Goal: Find specific page/section: Find specific page/section

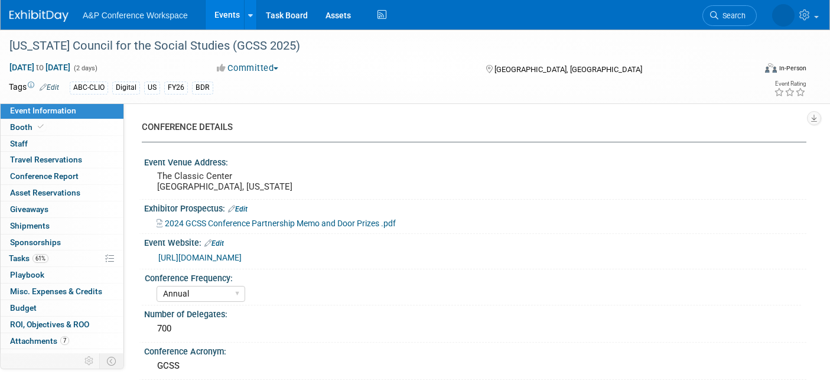
select select "Annual"
select select "Level 2"
select select "In-Person Booth"
select select "Schools"
select select "Bloomsbury Digital Resources"
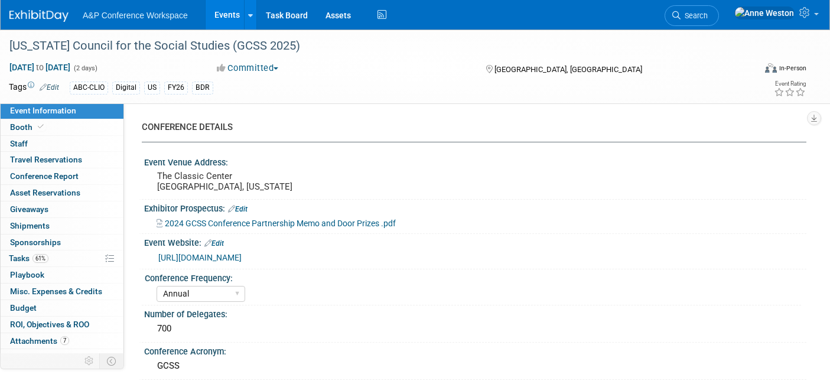
select select "[PERSON_NAME]"
select select "Mark Strong"
select select "Rosalie Love"
select select "BDR Product Awareness and Trial Generation​"
click at [707, 11] on span "Search" at bounding box center [693, 15] width 27 height 9
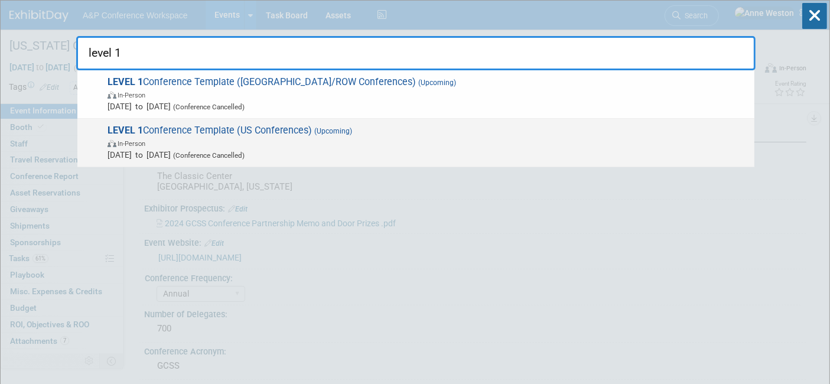
type input "level 1"
click at [198, 139] on span "In-Person" at bounding box center [427, 143] width 641 height 12
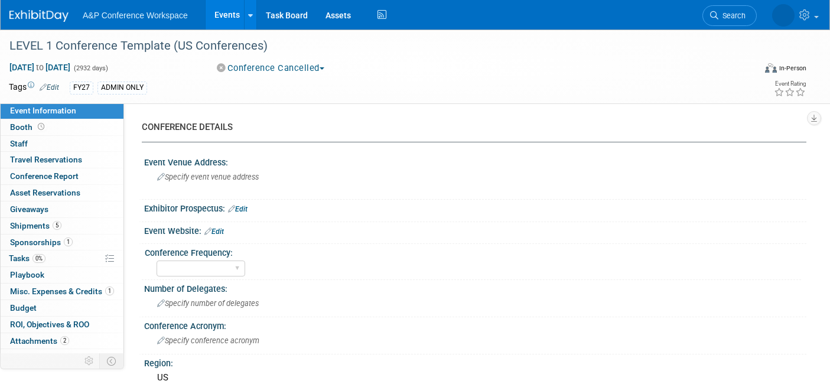
select select "Level 1"
select select "In-Person Booth"
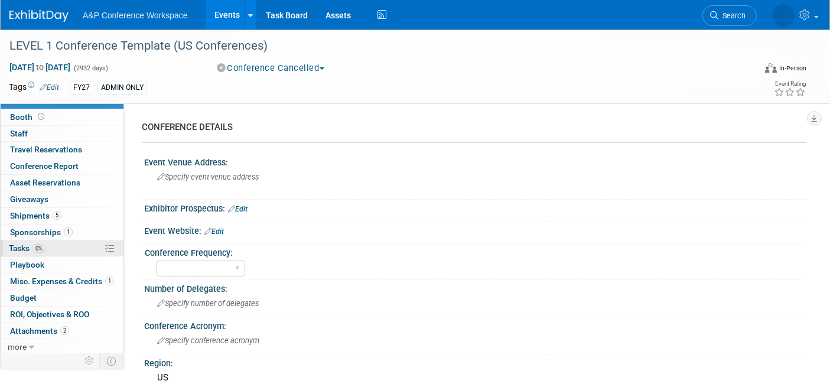
click at [35, 249] on span "0%" at bounding box center [38, 248] width 13 height 9
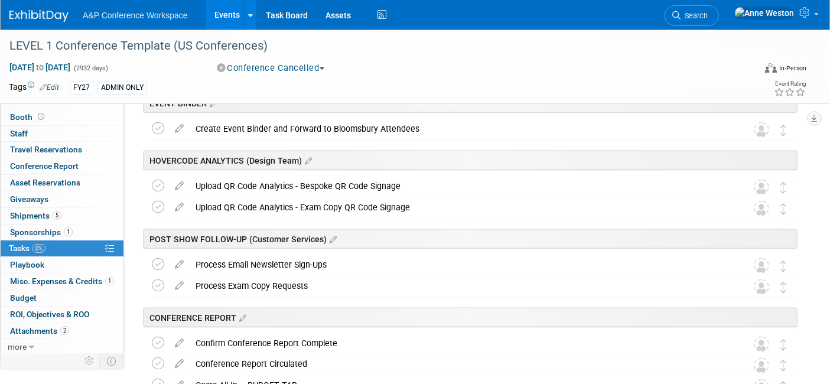
scroll to position [1902, 0]
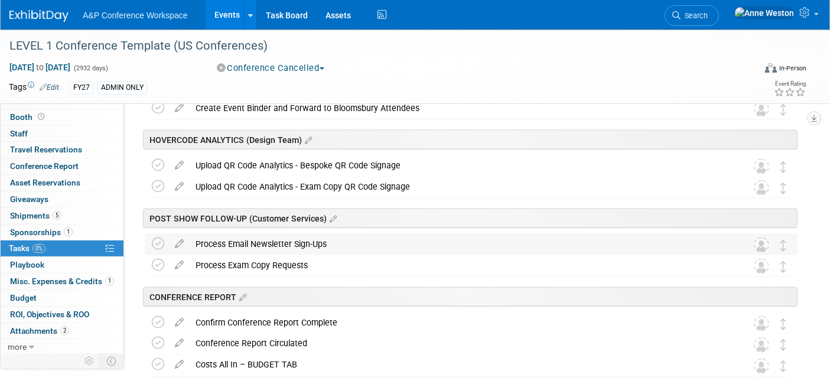
click at [247, 242] on div "Process Email Newsletter Sign-Ups" at bounding box center [460, 244] width 540 height 20
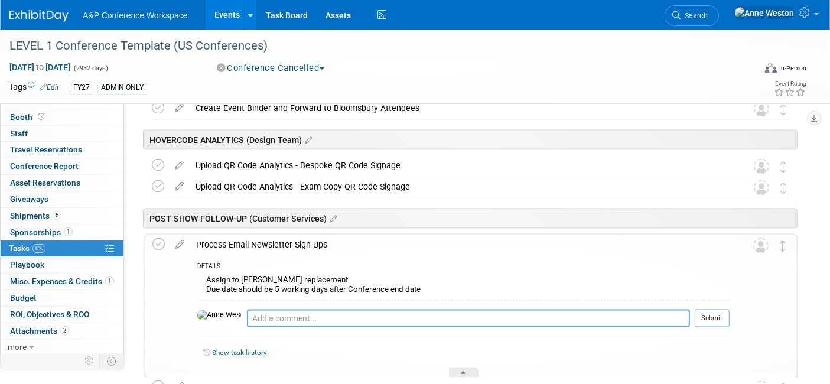
click at [247, 242] on div "Process Email Newsletter Sign-Ups" at bounding box center [459, 244] width 539 height 20
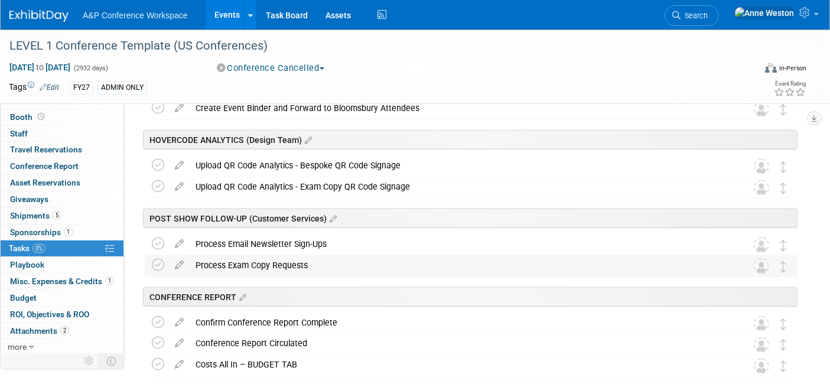
click at [248, 263] on div "Process Exam Copy Requests" at bounding box center [460, 265] width 540 height 20
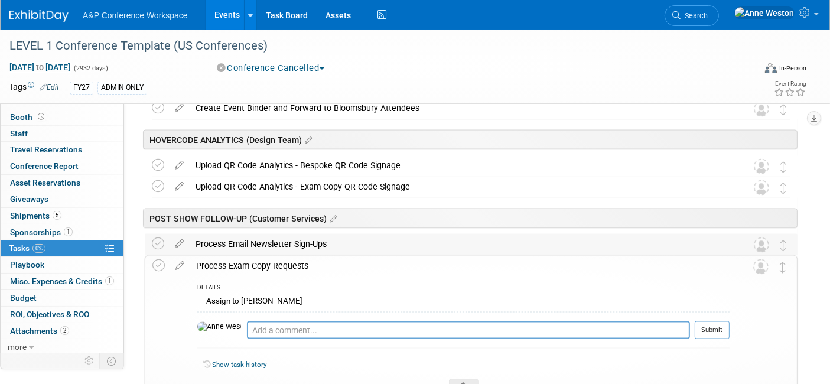
click at [238, 245] on div "Process Email Newsletter Sign-Ups" at bounding box center [460, 244] width 540 height 20
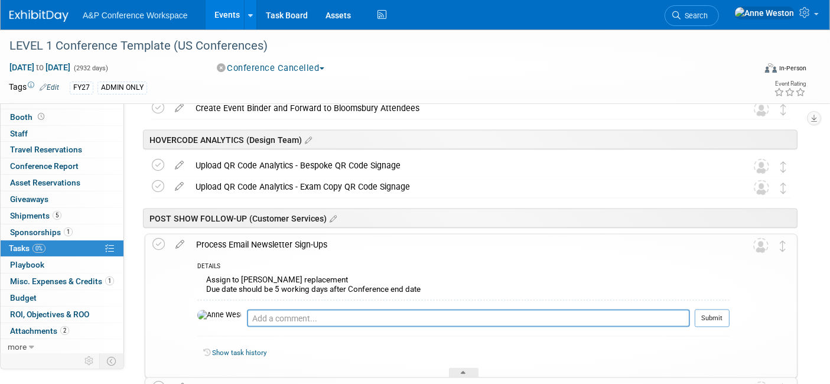
click at [238, 245] on div "Process Email Newsletter Sign-Ups" at bounding box center [459, 244] width 539 height 20
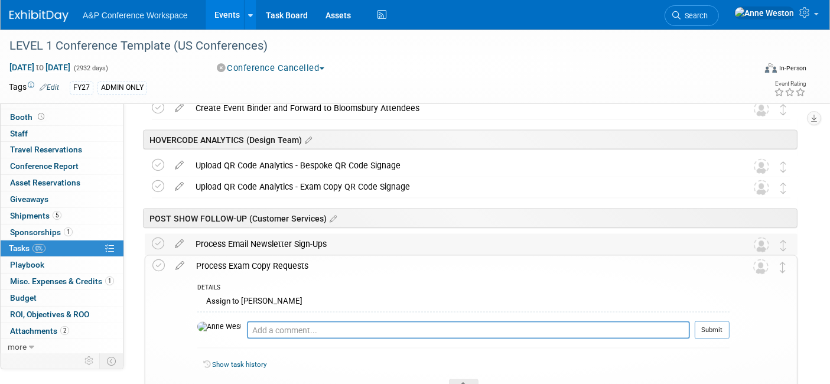
click at [289, 239] on div "Process Email Newsletter Sign-Ups" at bounding box center [460, 244] width 540 height 20
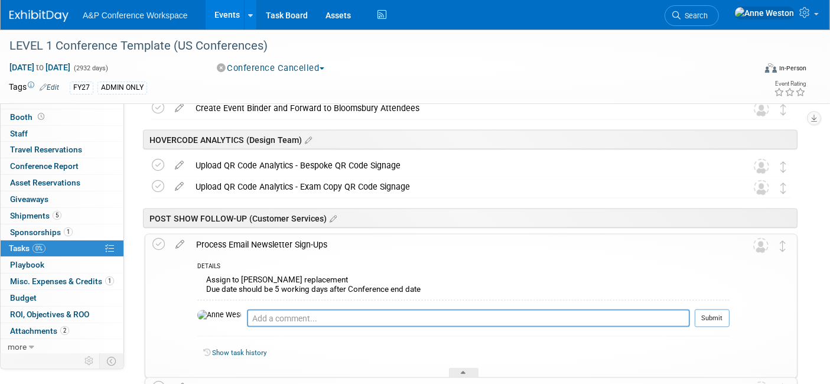
click at [289, 239] on div "Process Email Newsletter Sign-Ups" at bounding box center [459, 244] width 539 height 20
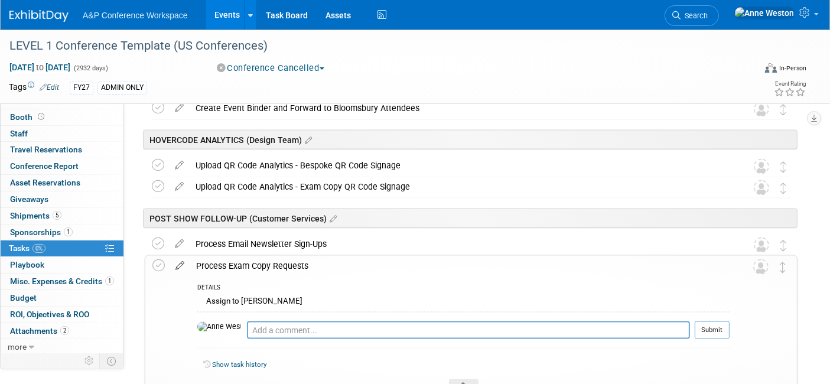
click at [178, 264] on icon at bounding box center [179, 263] width 21 height 15
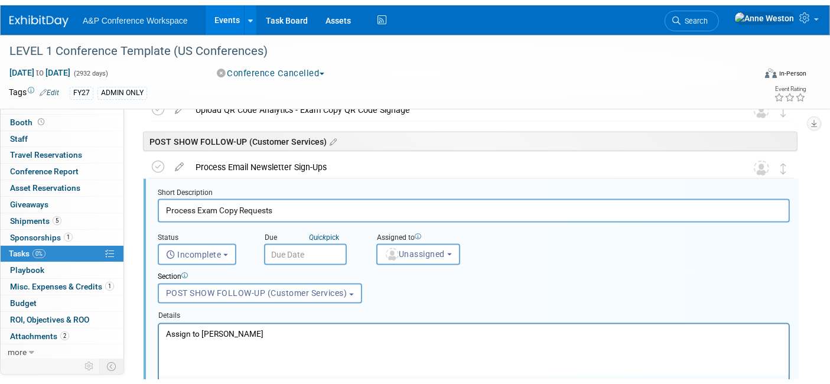
scroll to position [2050, 0]
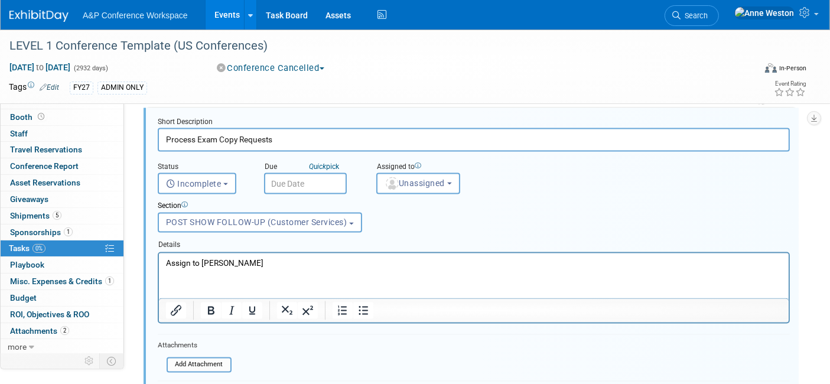
click at [274, 258] on p "Assign to Kate Hunneyball" at bounding box center [473, 262] width 616 height 11
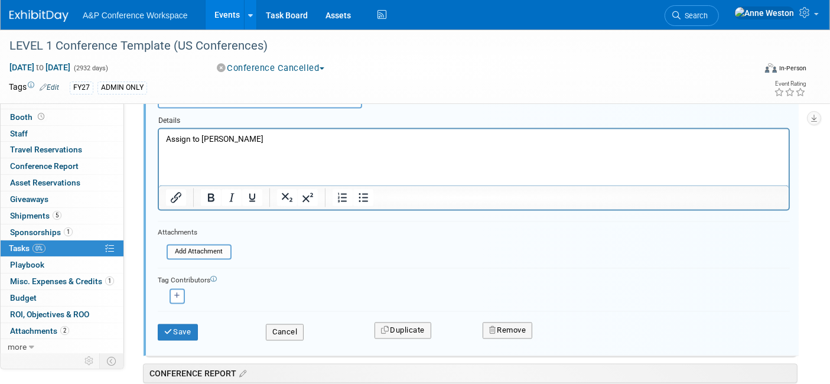
scroll to position [2181, 0]
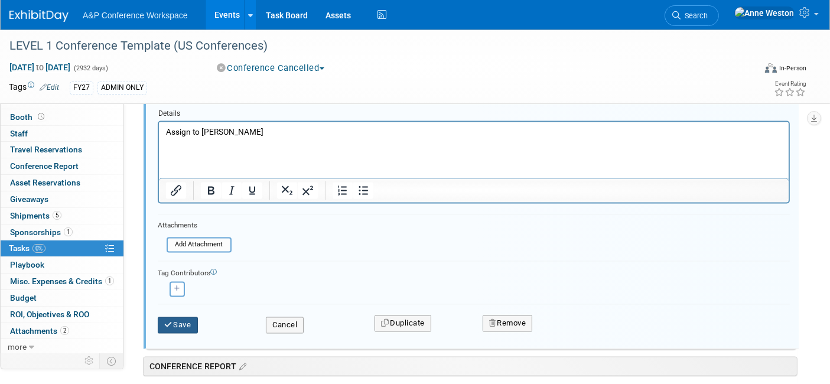
click at [175, 321] on button "Save" at bounding box center [178, 325] width 40 height 17
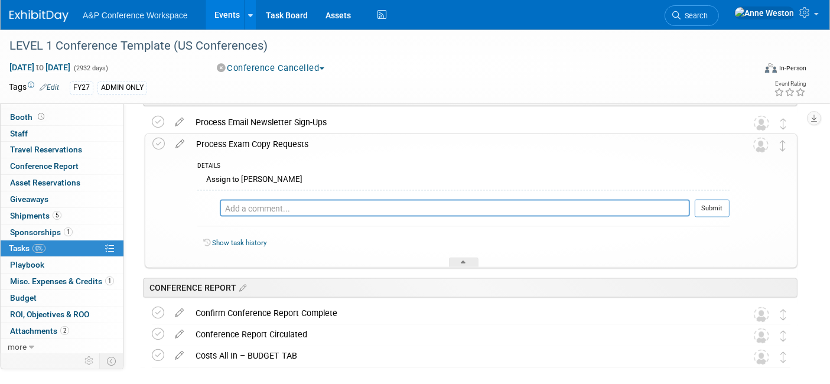
scroll to position [1947, 0]
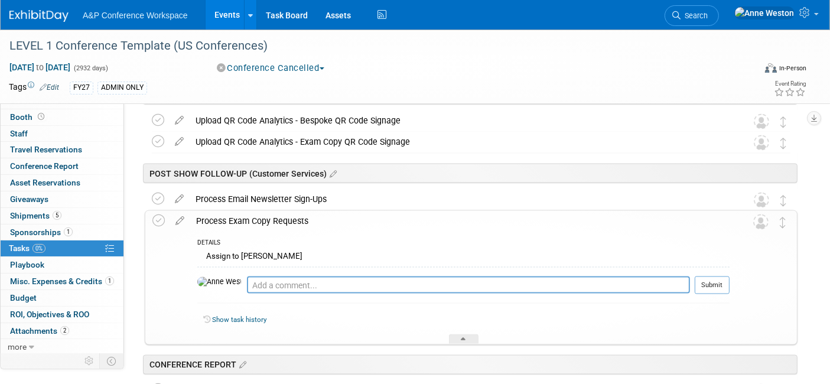
click at [263, 220] on div "Process Exam Copy Requests" at bounding box center [459, 221] width 539 height 20
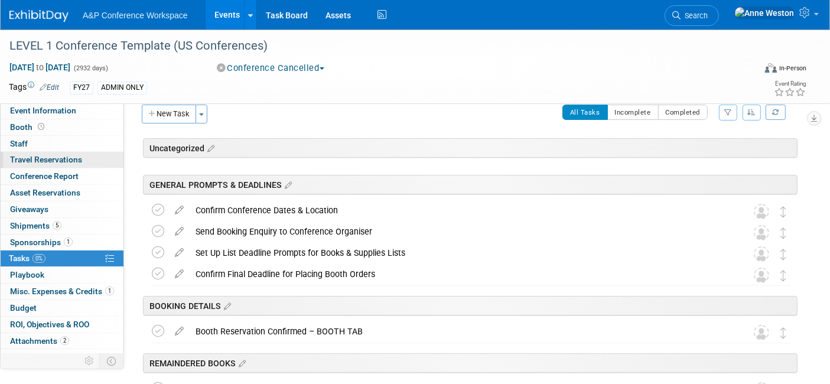
scroll to position [0, 0]
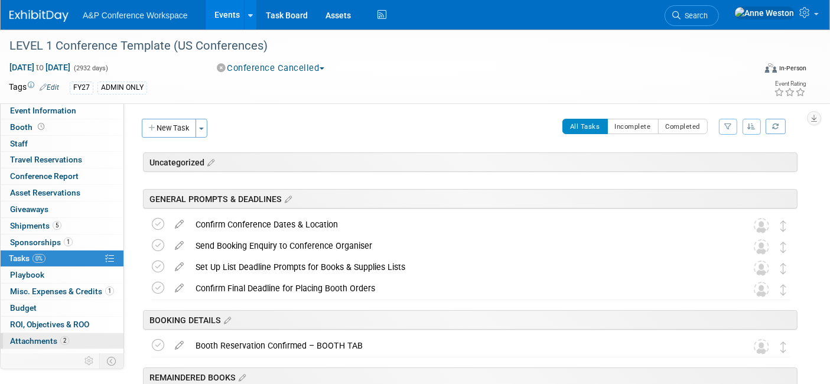
click at [57, 337] on span "Attachments 2" at bounding box center [39, 340] width 59 height 9
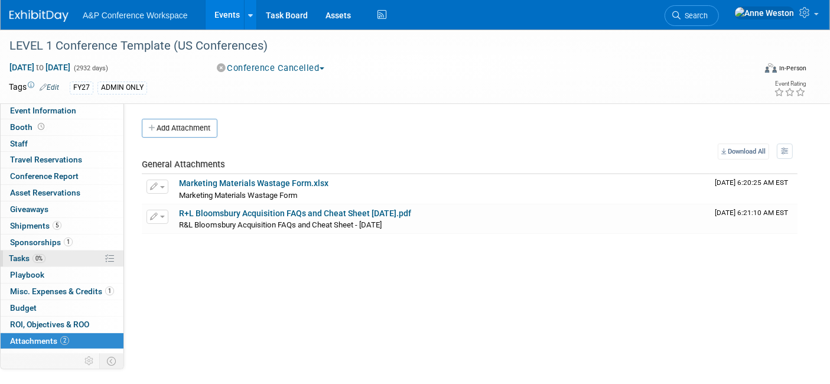
click at [47, 257] on link "0% Tasks 0%" at bounding box center [62, 258] width 123 height 16
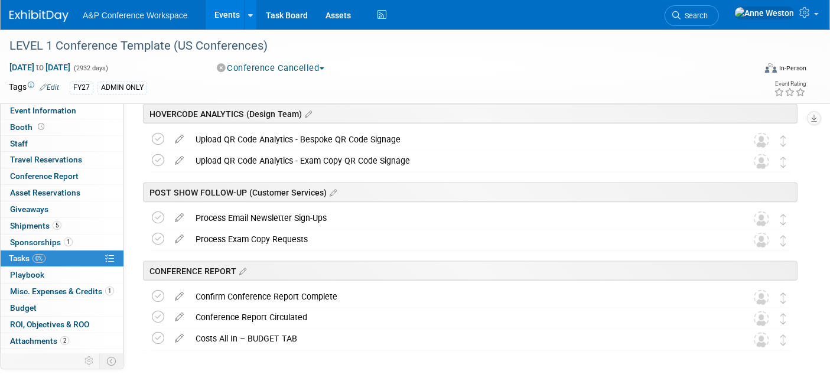
scroll to position [1900, 0]
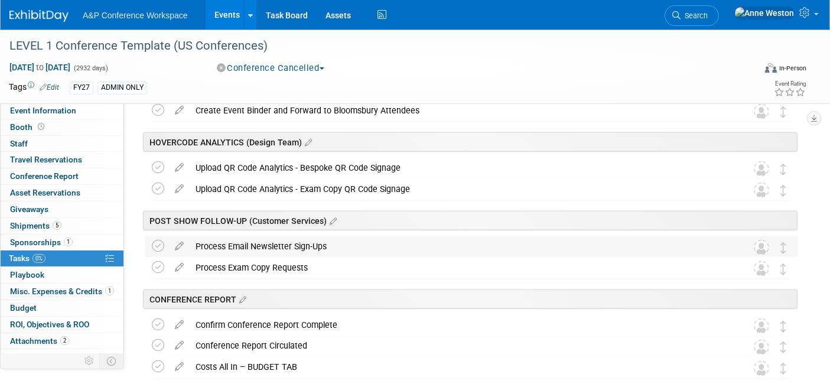
click at [310, 245] on div "Process Email Newsletter Sign-Ups" at bounding box center [460, 246] width 540 height 20
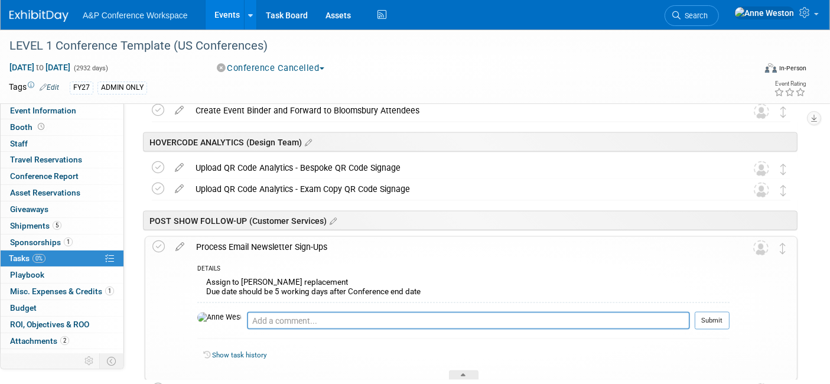
click at [310, 245] on div "Process Email Newsletter Sign-Ups" at bounding box center [459, 247] width 539 height 20
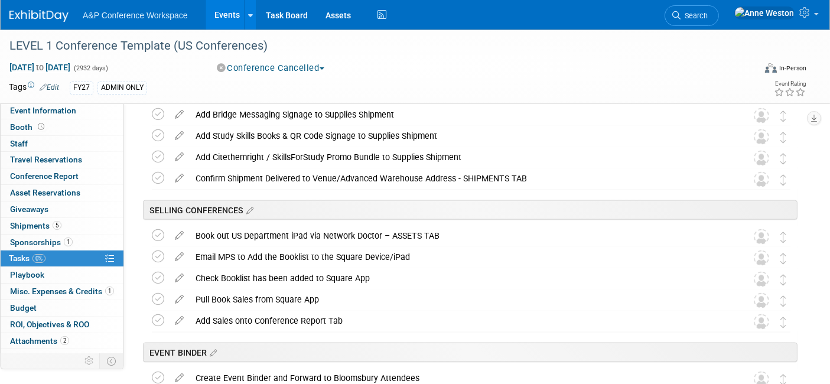
scroll to position [1506, 0]
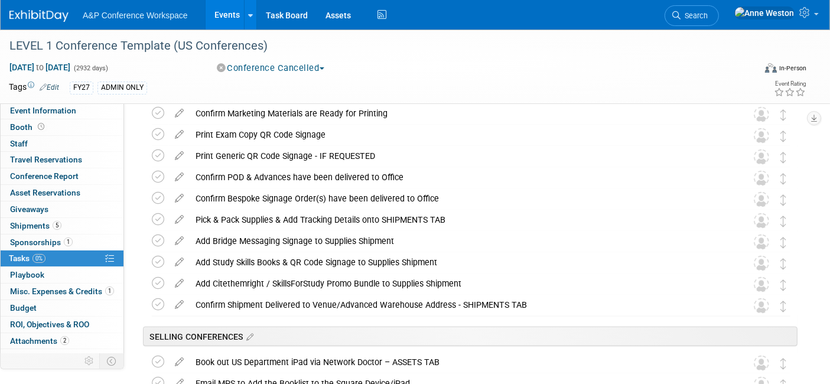
click at [44, 11] on img at bounding box center [38, 16] width 59 height 12
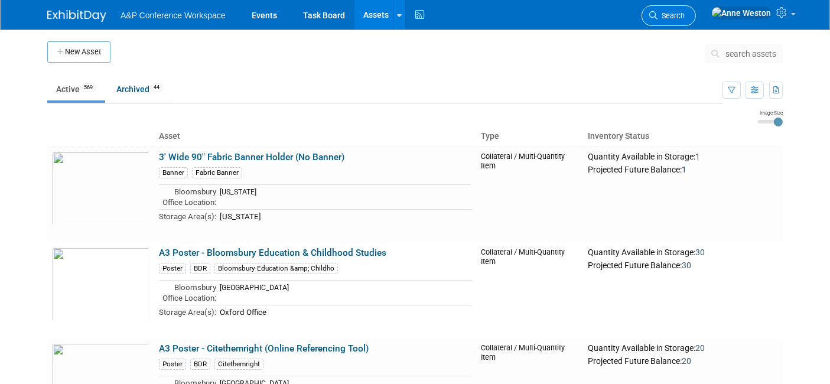
click at [695, 6] on link "Search" at bounding box center [668, 15] width 54 height 21
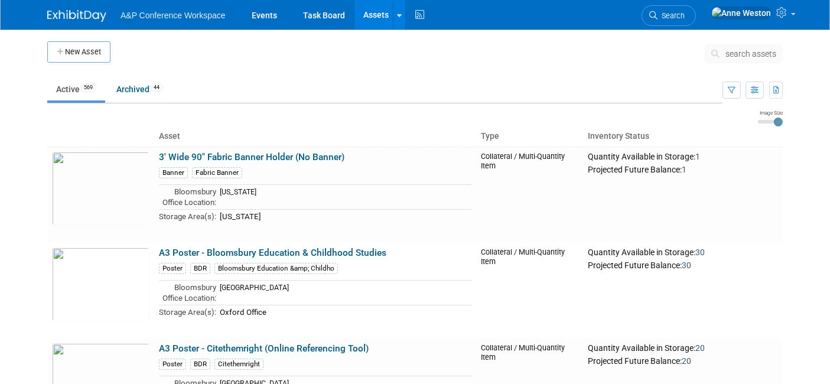
click at [67, 8] on link at bounding box center [83, 9] width 73 height 9
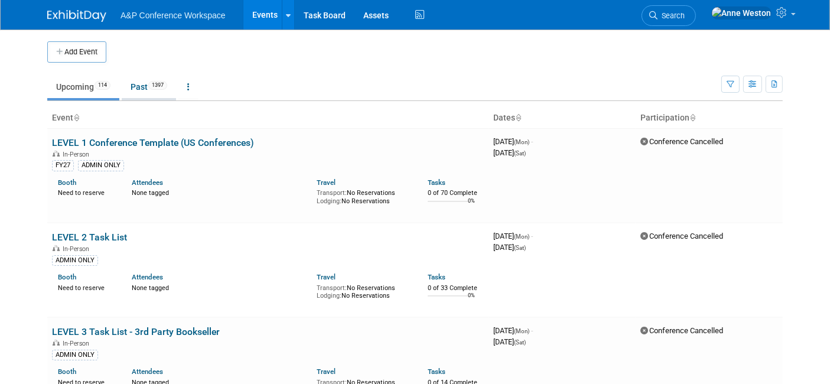
click at [144, 80] on link "Past 1397" at bounding box center [149, 87] width 54 height 22
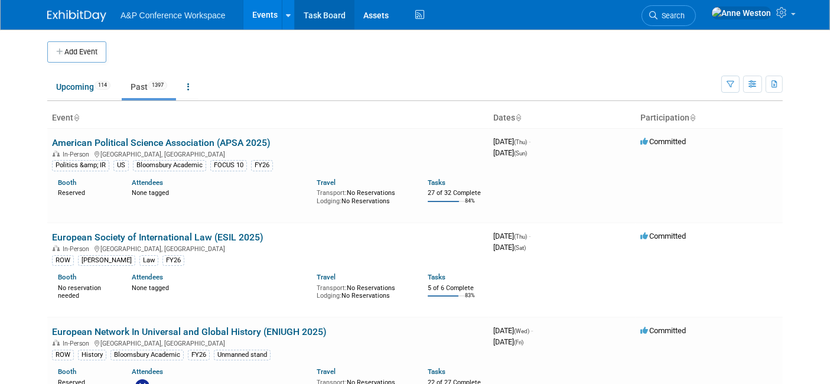
click at [325, 16] on link "Task Board" at bounding box center [325, 15] width 60 height 30
click at [684, 11] on span "Search" at bounding box center [670, 15] width 27 height 9
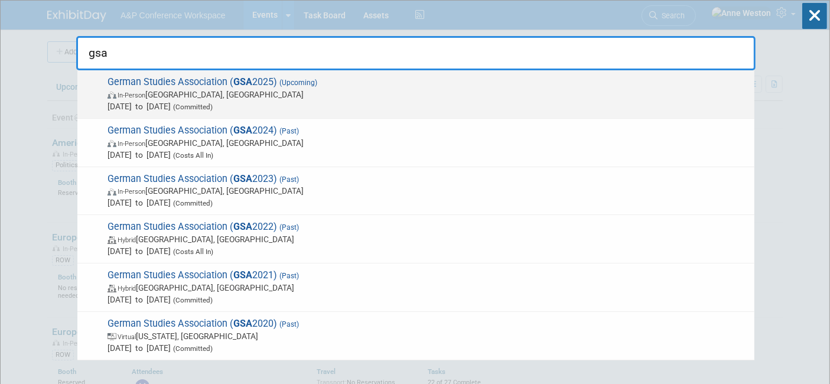
type input "gsa"
click at [192, 96] on span "In-Person Arlington, VA" at bounding box center [427, 95] width 641 height 12
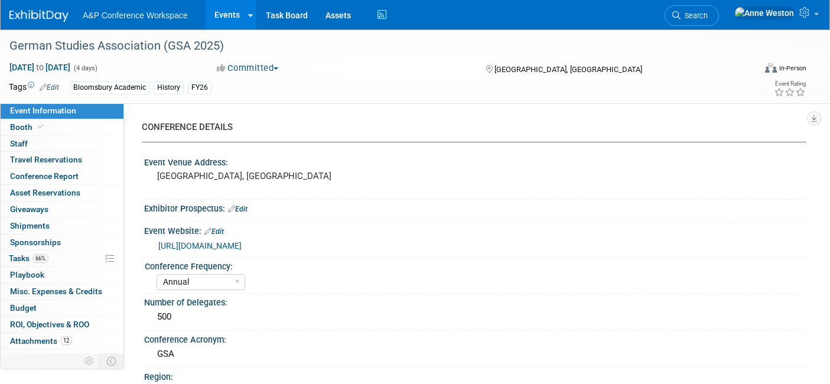
select select "Annual"
select select "Level 2"
select select "In-Person Booth"
select select "History"
select select "Bloomsbury Academic"
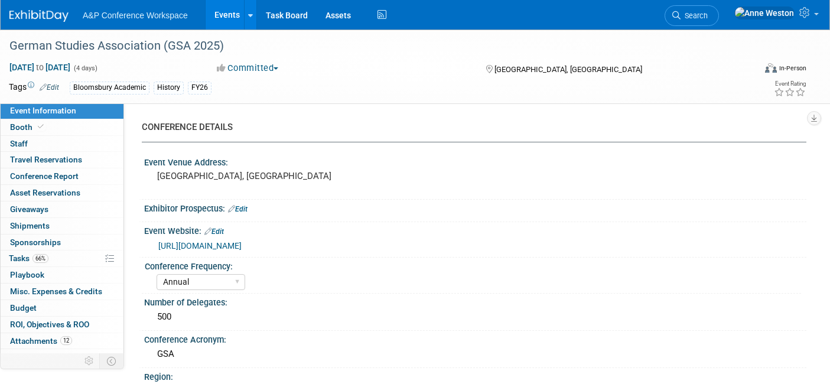
select select "[PERSON_NAME]"
select select "Joe Kreuser"
select select "Caitlin Flint"
select select "Brand/Subject Presence​"
click at [41, 256] on span "66%" at bounding box center [40, 258] width 16 height 9
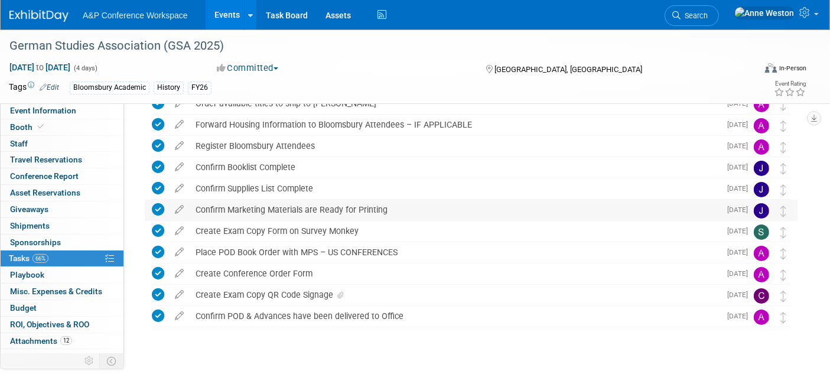
scroll to position [241, 0]
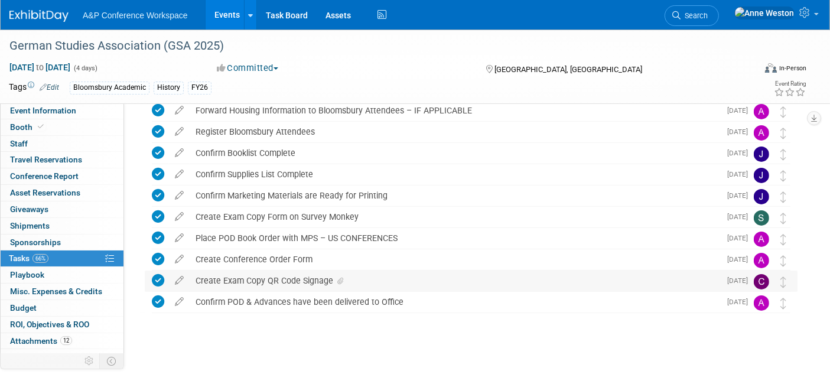
click at [306, 275] on div "Create Exam Copy QR Code Signage" at bounding box center [455, 280] width 530 height 20
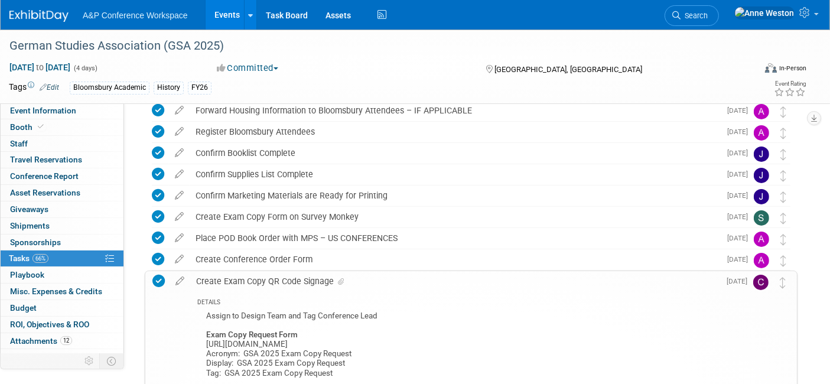
click at [306, 275] on div "Create Exam Copy QR Code Signage" at bounding box center [454, 281] width 529 height 20
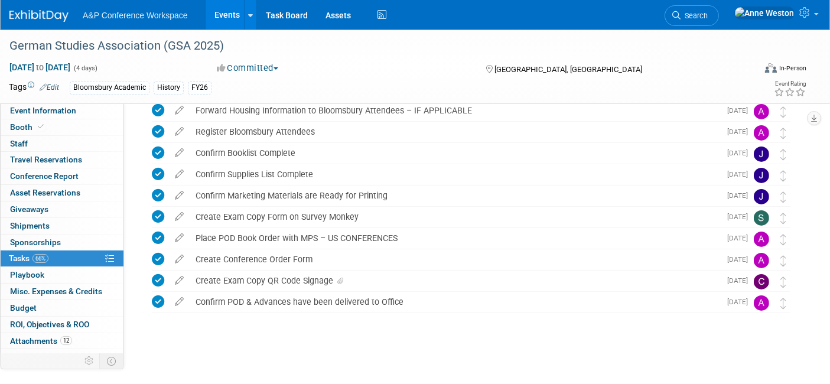
scroll to position [0, 0]
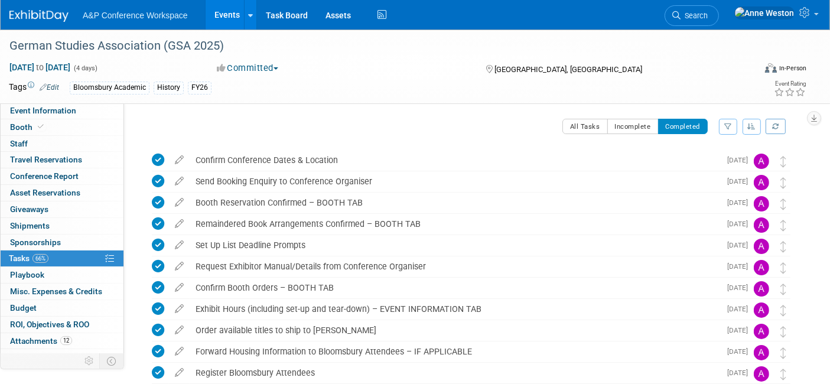
click at [351, 93] on div "Bloomsbury Academic History FY26" at bounding box center [370, 87] width 600 height 13
click at [56, 337] on span "Attachments 12" at bounding box center [41, 340] width 62 height 9
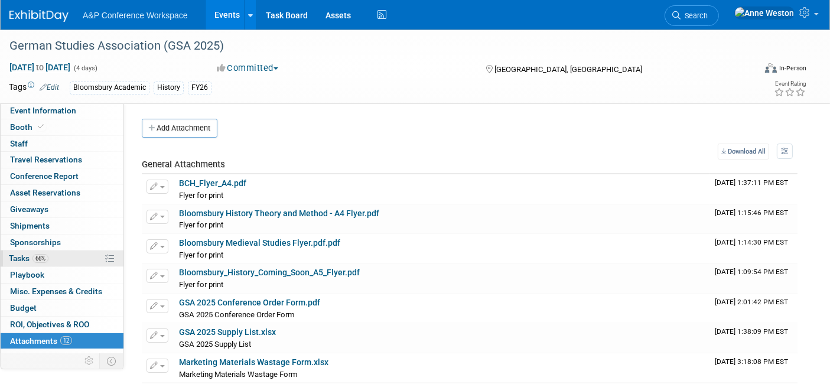
click at [24, 254] on span "Tasks 66%" at bounding box center [29, 257] width 40 height 9
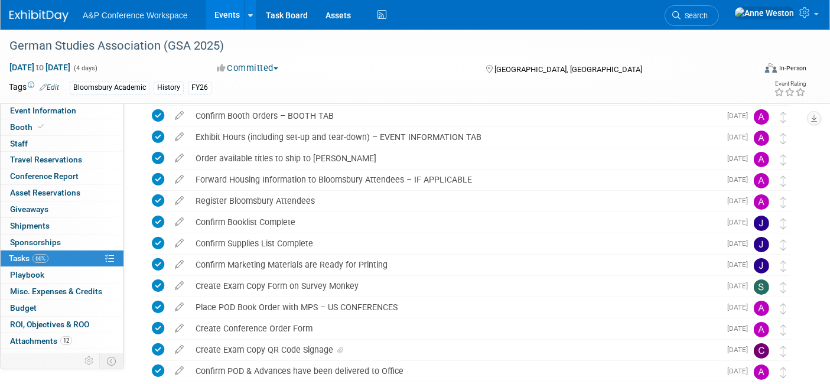
scroll to position [241, 0]
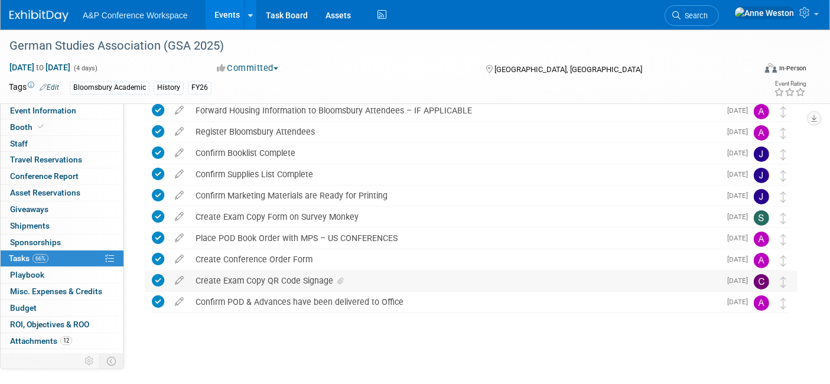
click at [264, 277] on div "Create Exam Copy QR Code Signage" at bounding box center [455, 280] width 530 height 20
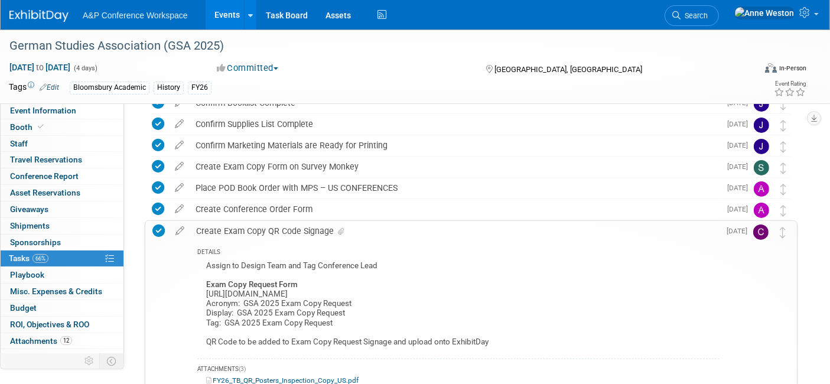
scroll to position [373, 0]
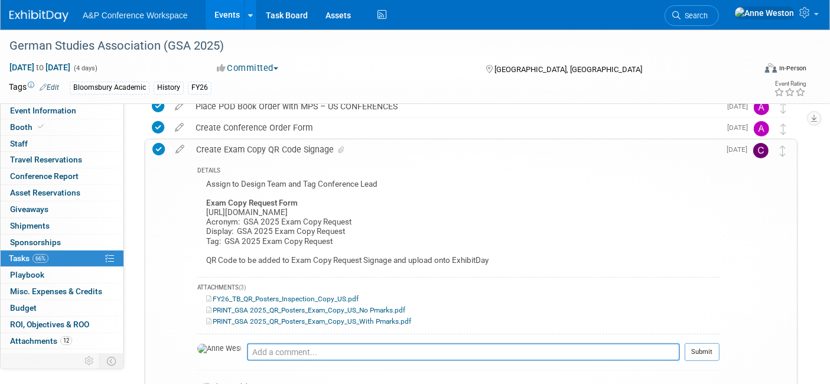
click at [264, 144] on div "Create Exam Copy QR Code Signage" at bounding box center [454, 149] width 529 height 20
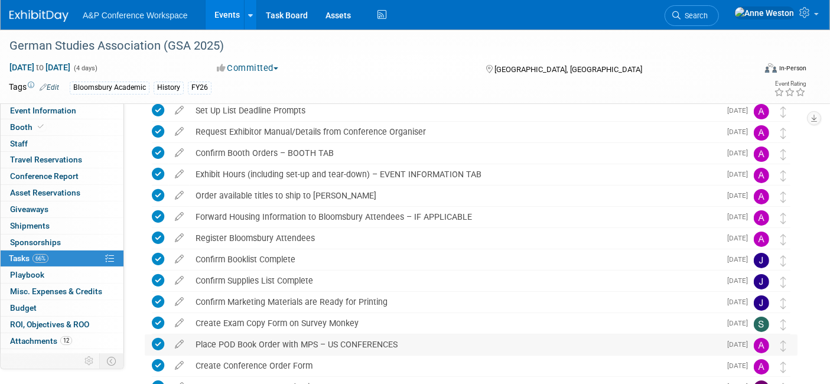
scroll to position [0, 0]
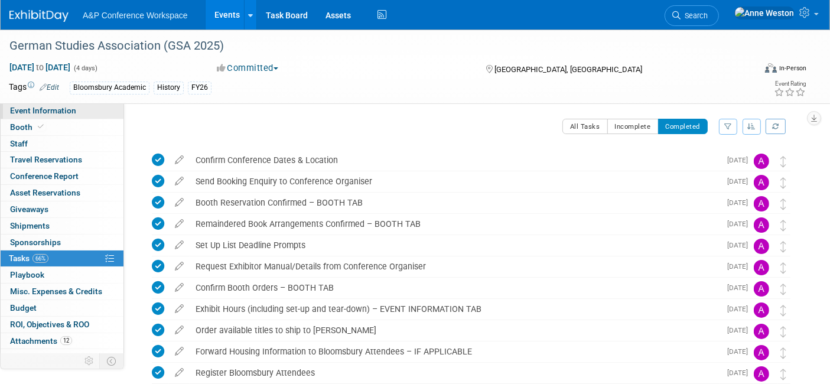
click at [76, 108] on link "Event Information" at bounding box center [62, 111] width 123 height 16
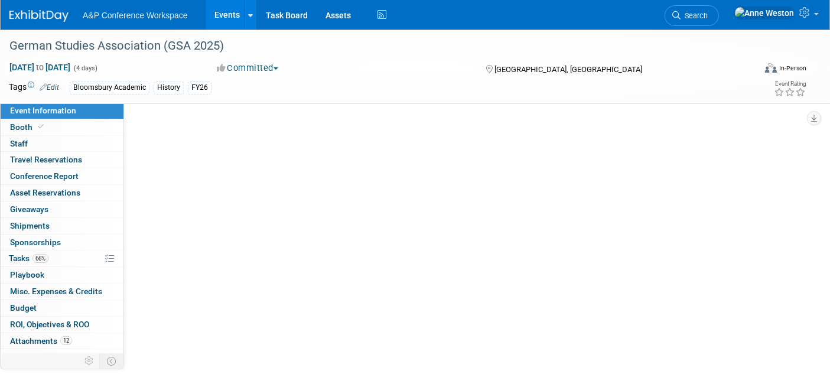
select select "Annual"
select select "Level 2"
select select "In-Person Booth"
select select "History"
select select "Bloomsbury Academic"
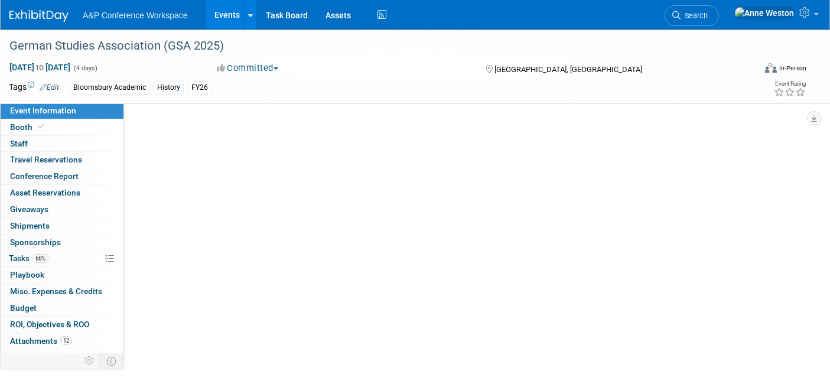
select select "Amanda Oney"
select select "Joe Kreuser"
select select "Caitlin Flint"
select select "Brand/Subject Presence​"
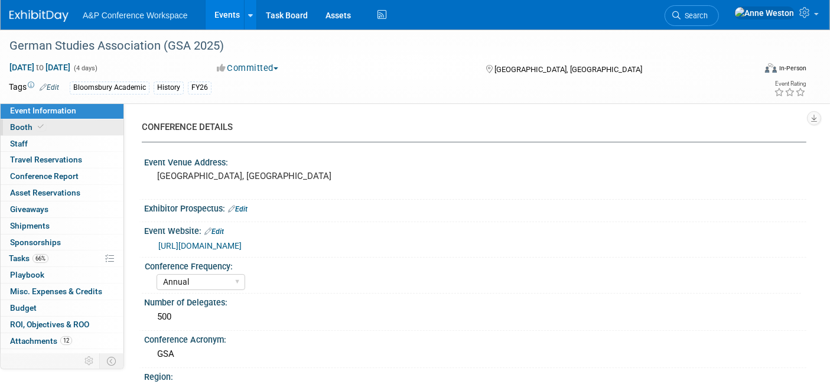
click at [42, 129] on icon at bounding box center [41, 126] width 6 height 6
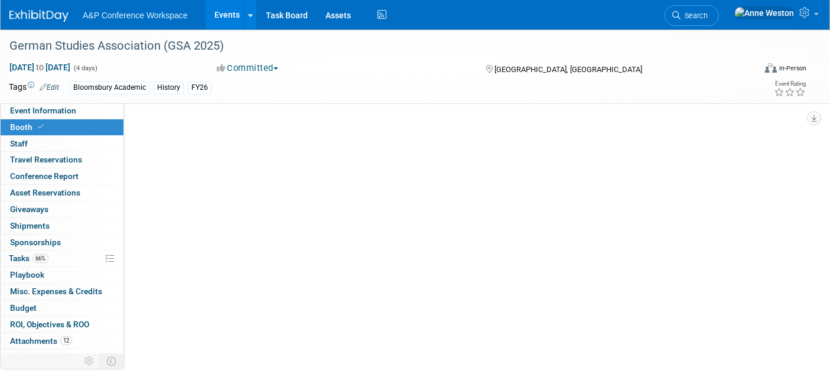
select select "CUAP"
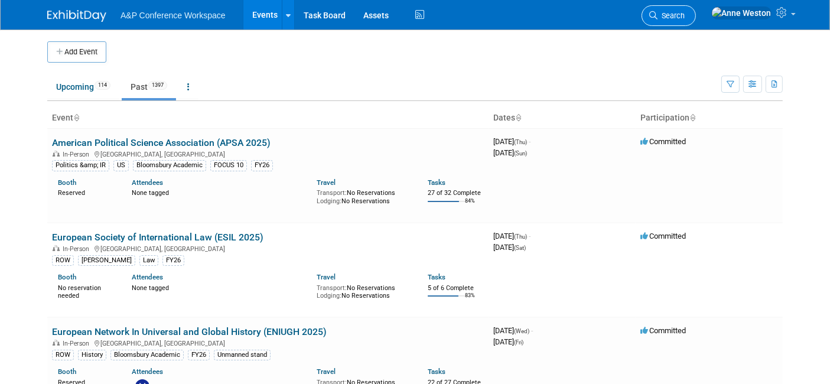
click at [695, 9] on link "Search" at bounding box center [668, 15] width 54 height 21
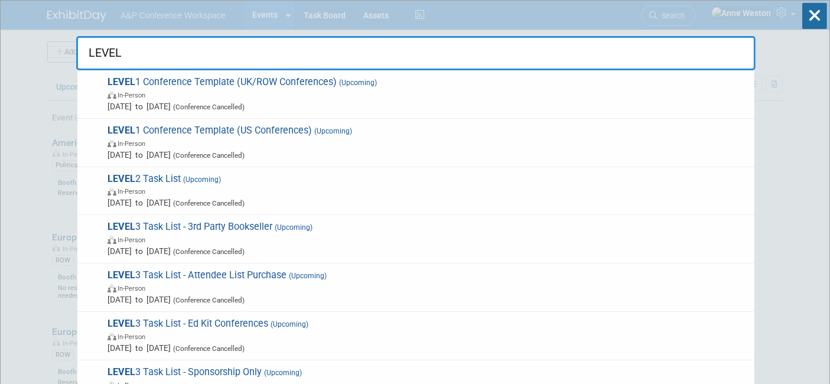
type input "LEVEL 1"
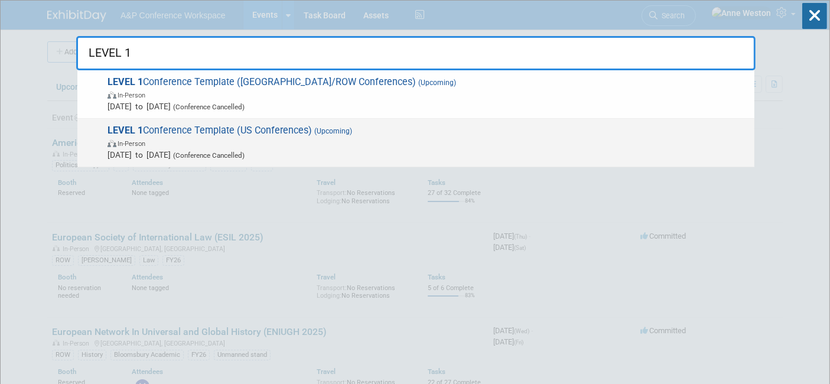
click at [197, 125] on span "LEVEL 1 Conference Template (US Conferences) (Upcoming) In-Person Oct 21, 2024 …" at bounding box center [426, 143] width 644 height 36
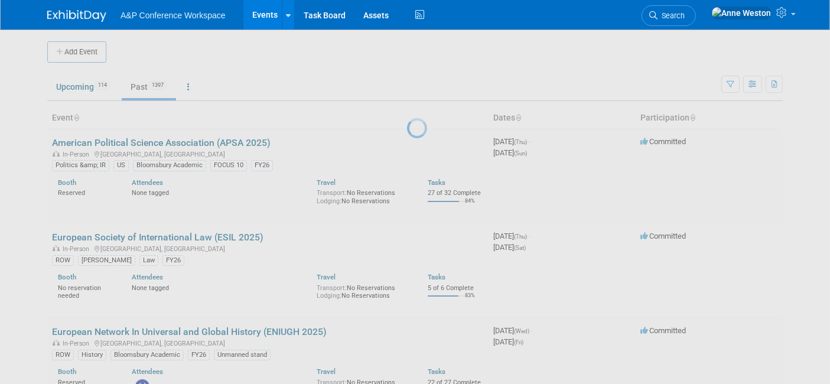
click at [407, 125] on div at bounding box center [415, 192] width 17 height 384
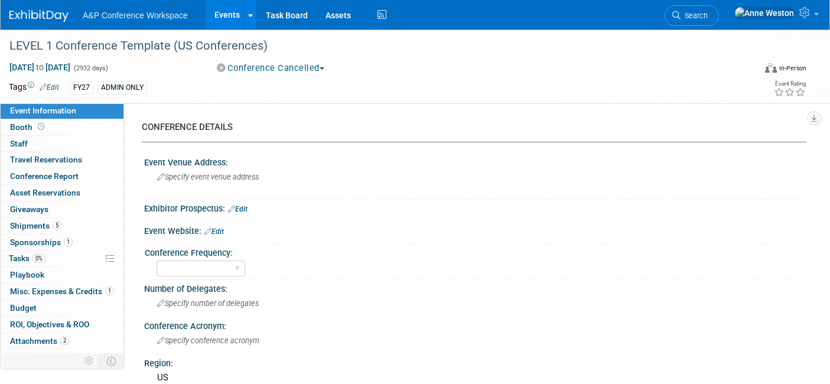
select select "Level 1"
select select "In-Person Booth"
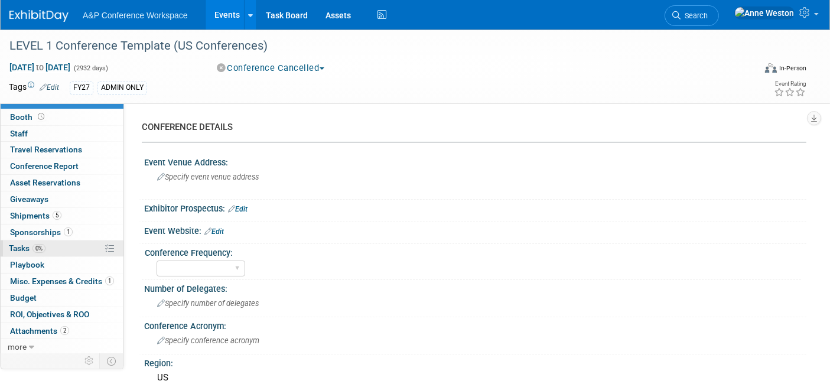
click at [41, 245] on span "0%" at bounding box center [38, 248] width 13 height 9
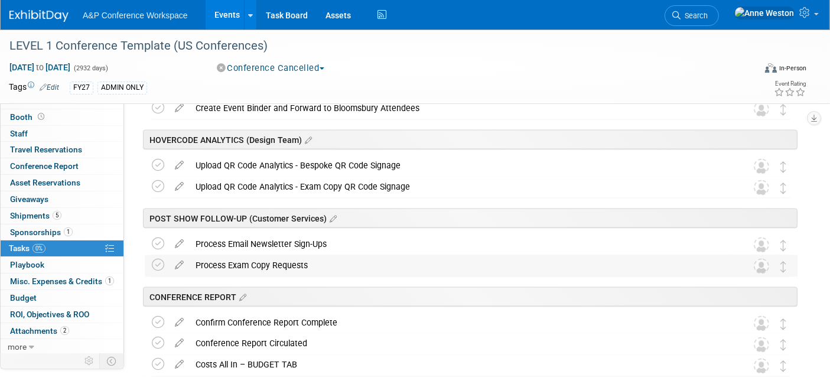
scroll to position [1965, 0]
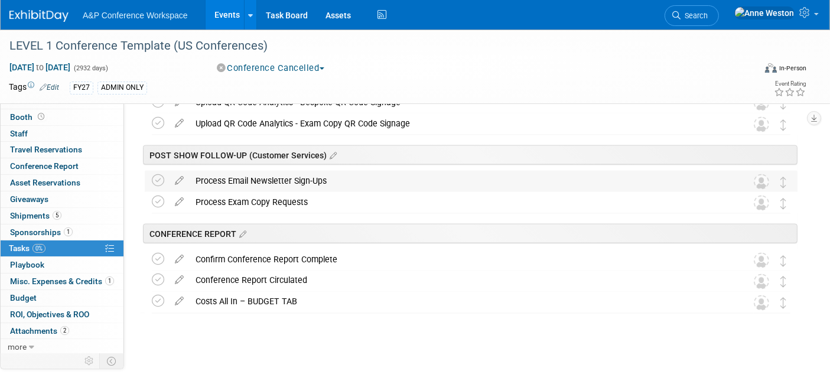
click at [254, 179] on div "Process Email Newsletter Sign-Ups" at bounding box center [460, 181] width 540 height 20
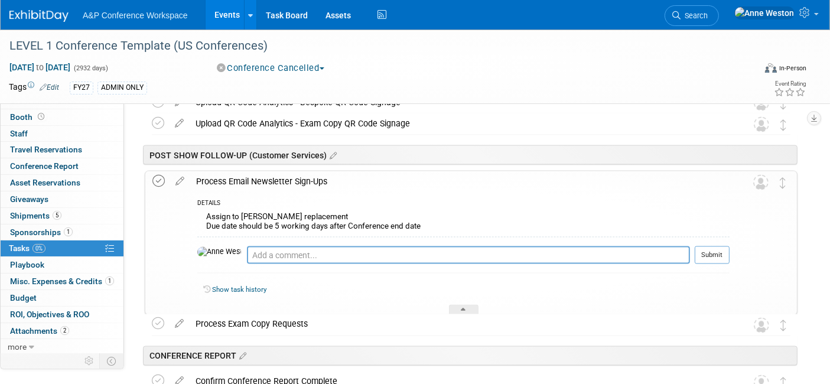
click at [159, 181] on icon at bounding box center [158, 181] width 12 height 12
click at [57, 326] on span "Attachments 2" at bounding box center [39, 330] width 59 height 9
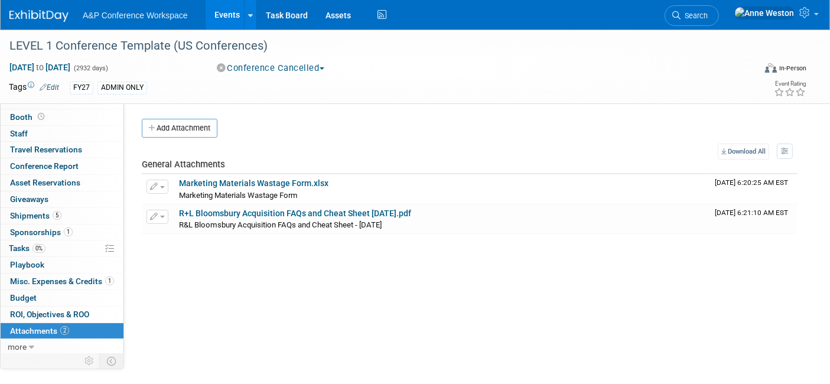
click at [497, 94] on div "Tags Edit FY27 ADMIN ONLY" at bounding box center [339, 88] width 661 height 18
click at [45, 249] on span "Tasks 0%" at bounding box center [27, 247] width 37 height 9
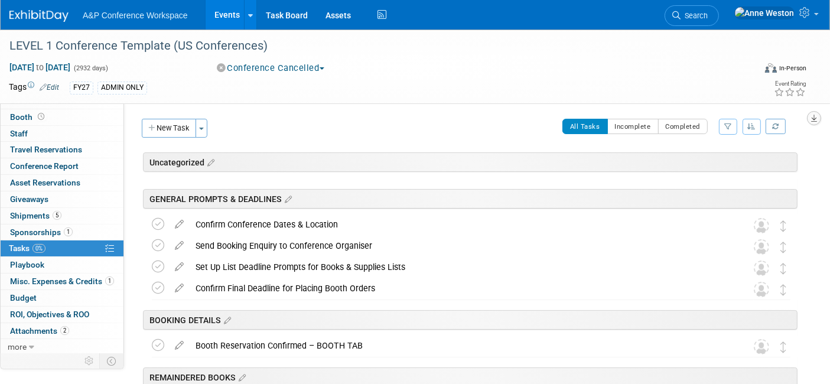
click at [811, 115] on icon "button" at bounding box center [814, 119] width 6 height 8
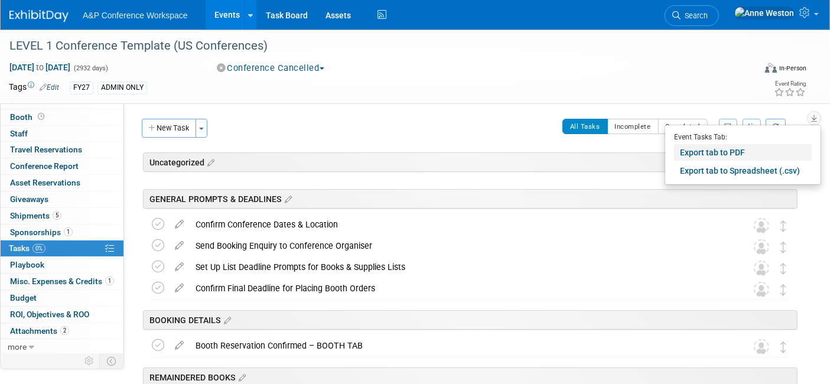
click at [739, 149] on link "Export tab to PDF" at bounding box center [743, 152] width 138 height 17
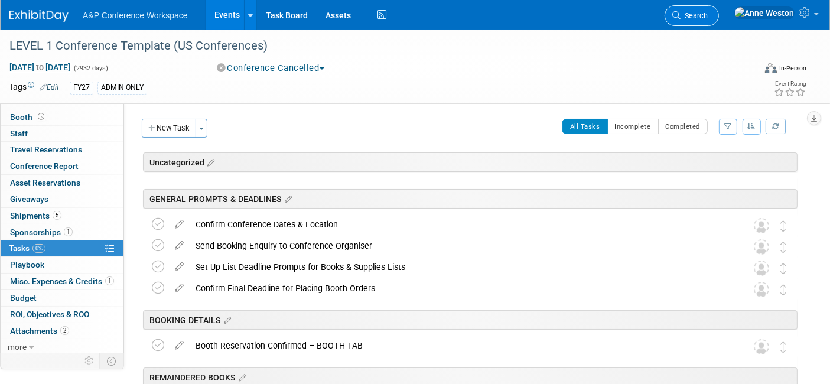
click at [719, 22] on link "Search" at bounding box center [691, 15] width 54 height 21
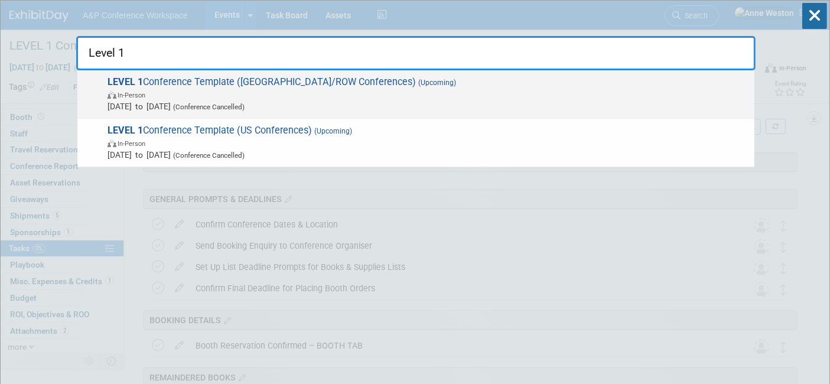
type input "Level 1"
click at [165, 78] on span "LEVEL 1 Conference Template (UK/ROW Conferences) (Upcoming) In-Person Oct 21, 2…" at bounding box center [426, 94] width 644 height 36
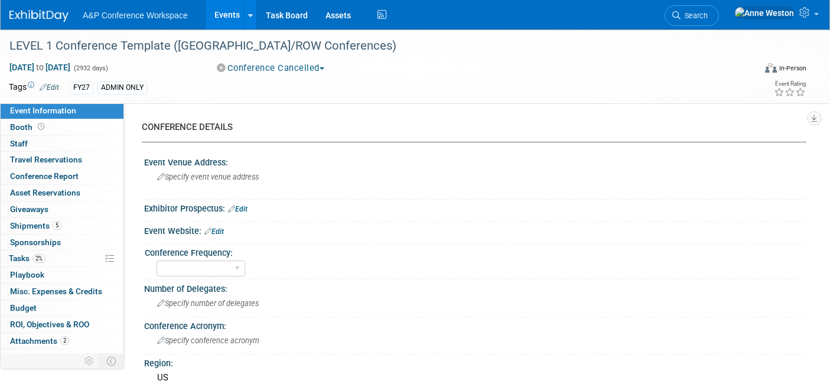
select select "Level 1"
select select "In-Person Booth"
click at [47, 257] on link "2% Tasks 2%" at bounding box center [62, 258] width 123 height 16
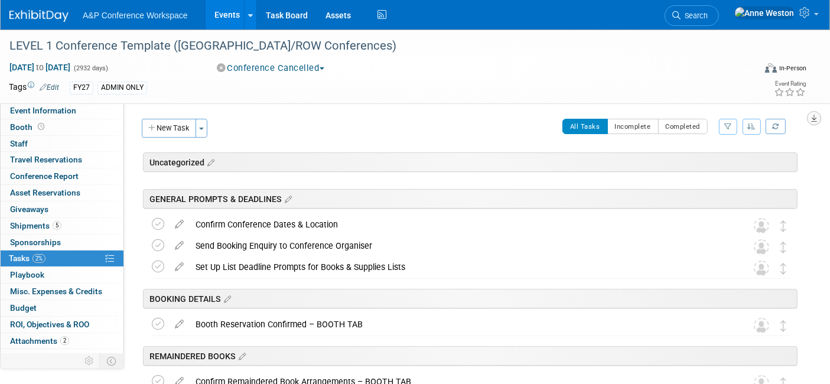
click at [812, 117] on icon "button" at bounding box center [814, 119] width 6 height 8
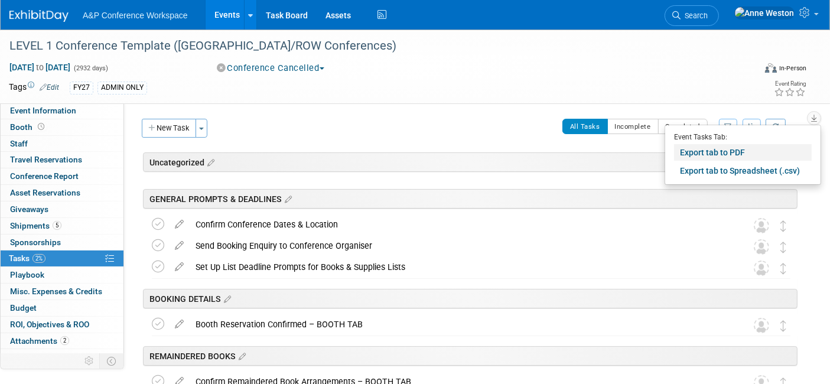
click at [730, 151] on link "Export tab to PDF" at bounding box center [743, 152] width 138 height 17
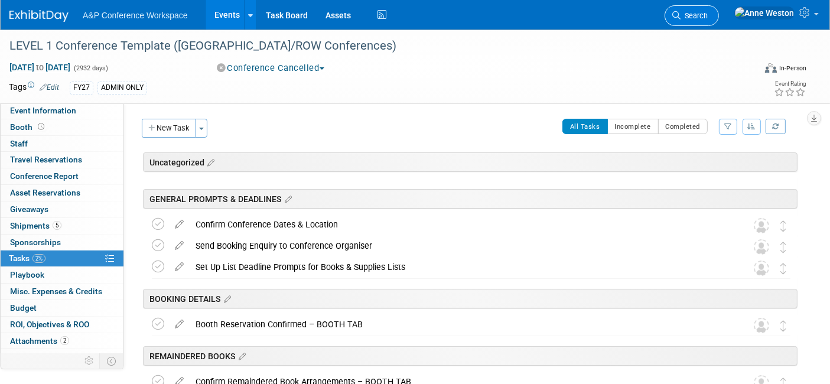
click at [707, 14] on span "Search" at bounding box center [693, 15] width 27 height 9
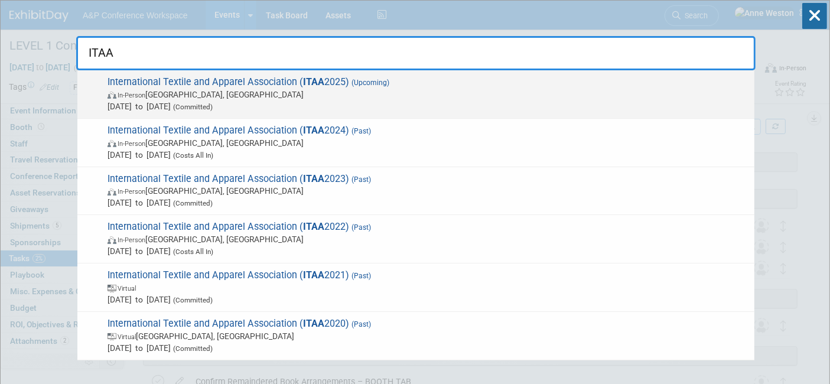
type input "ITAA"
click at [203, 82] on span "International Textile and Apparel Association ( ITAA 2025) (Upcoming) In-Person…" at bounding box center [426, 94] width 644 height 36
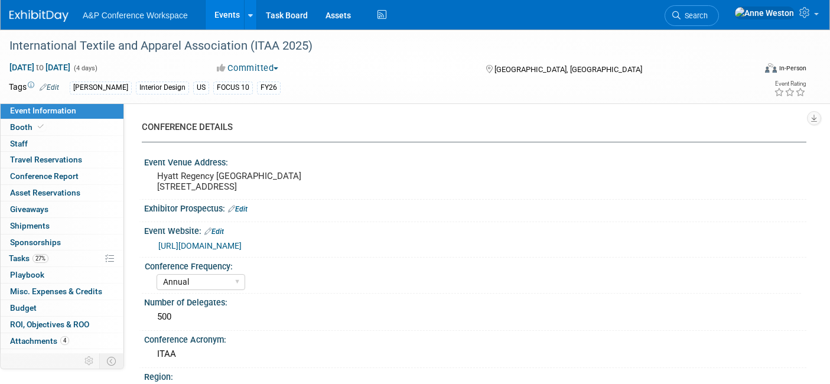
select select "Annual"
select select "Level 1"
select select "In-Person Booth"
select select "Fashion"
select select "[PERSON_NAME] Books"
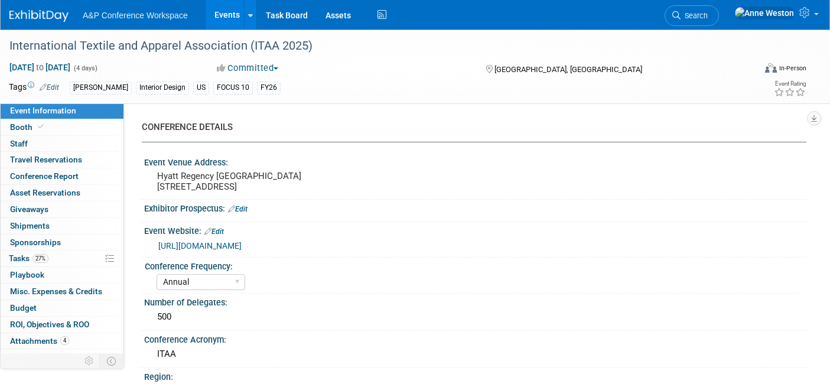
select select "[PERSON_NAME]"
select select "Brand/Subject Presence​"
click at [52, 254] on link "27% Tasks 27%" at bounding box center [62, 258] width 123 height 16
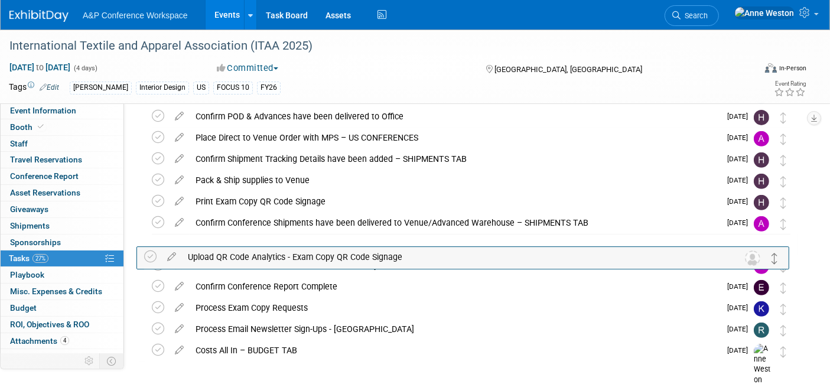
scroll to position [432, 0]
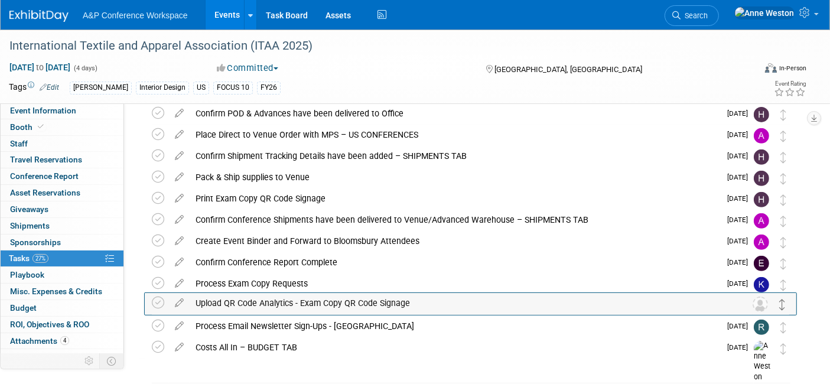
drag, startPoint x: 780, startPoint y: 184, endPoint x: 780, endPoint y: 305, distance: 120.4
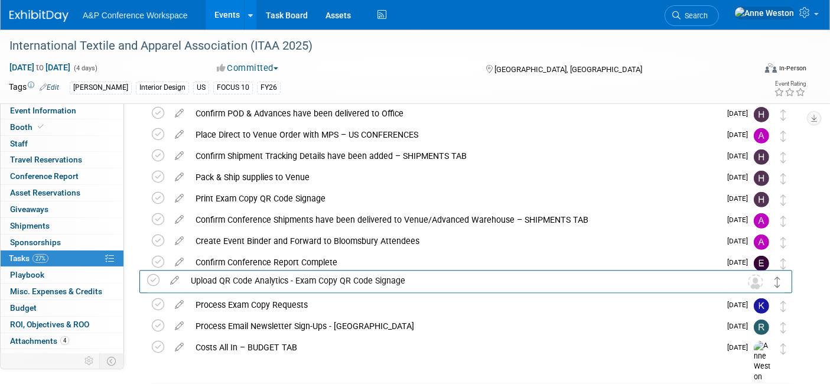
drag, startPoint x: 780, startPoint y: 305, endPoint x: 774, endPoint y: 280, distance: 24.9
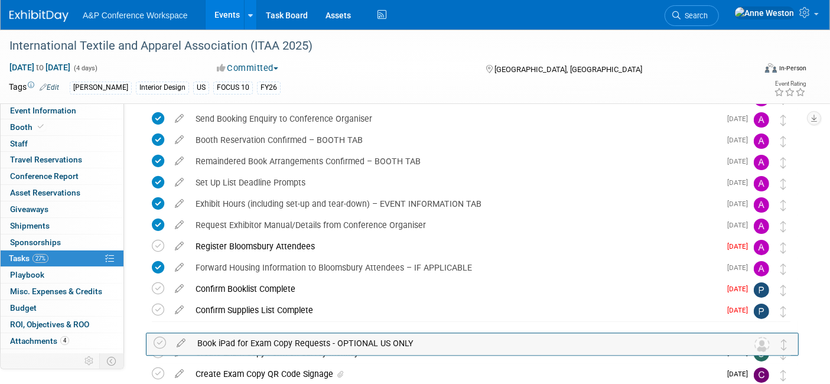
scroll to position [146, 0]
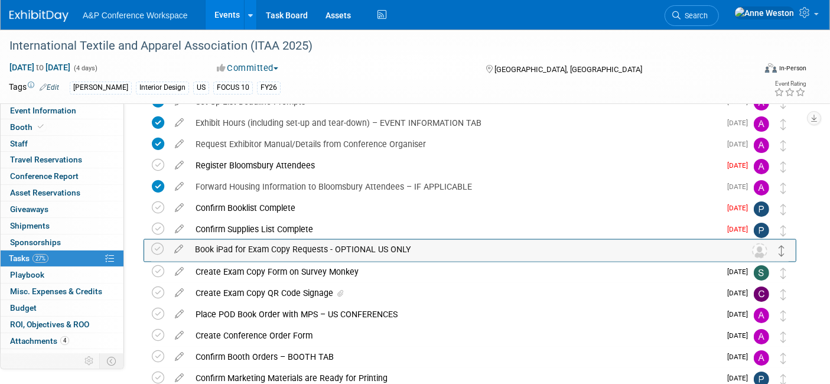
drag, startPoint x: 781, startPoint y: 164, endPoint x: 779, endPoint y: 253, distance: 88.6
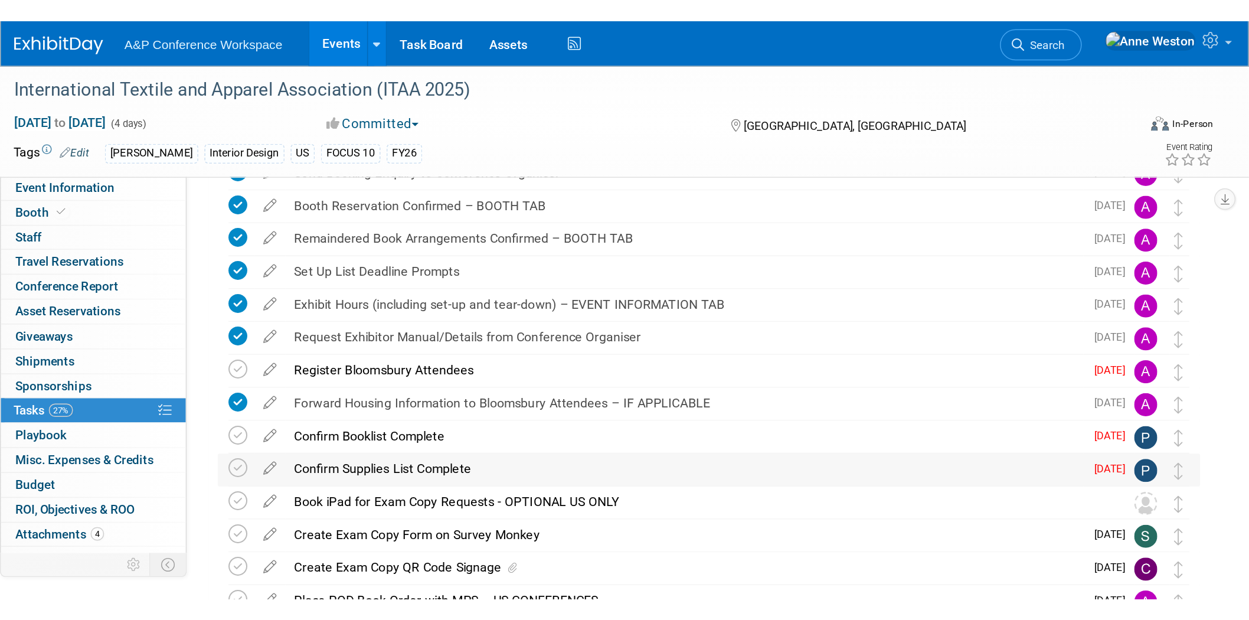
scroll to position [84, 0]
